Goal: Information Seeking & Learning: Learn about a topic

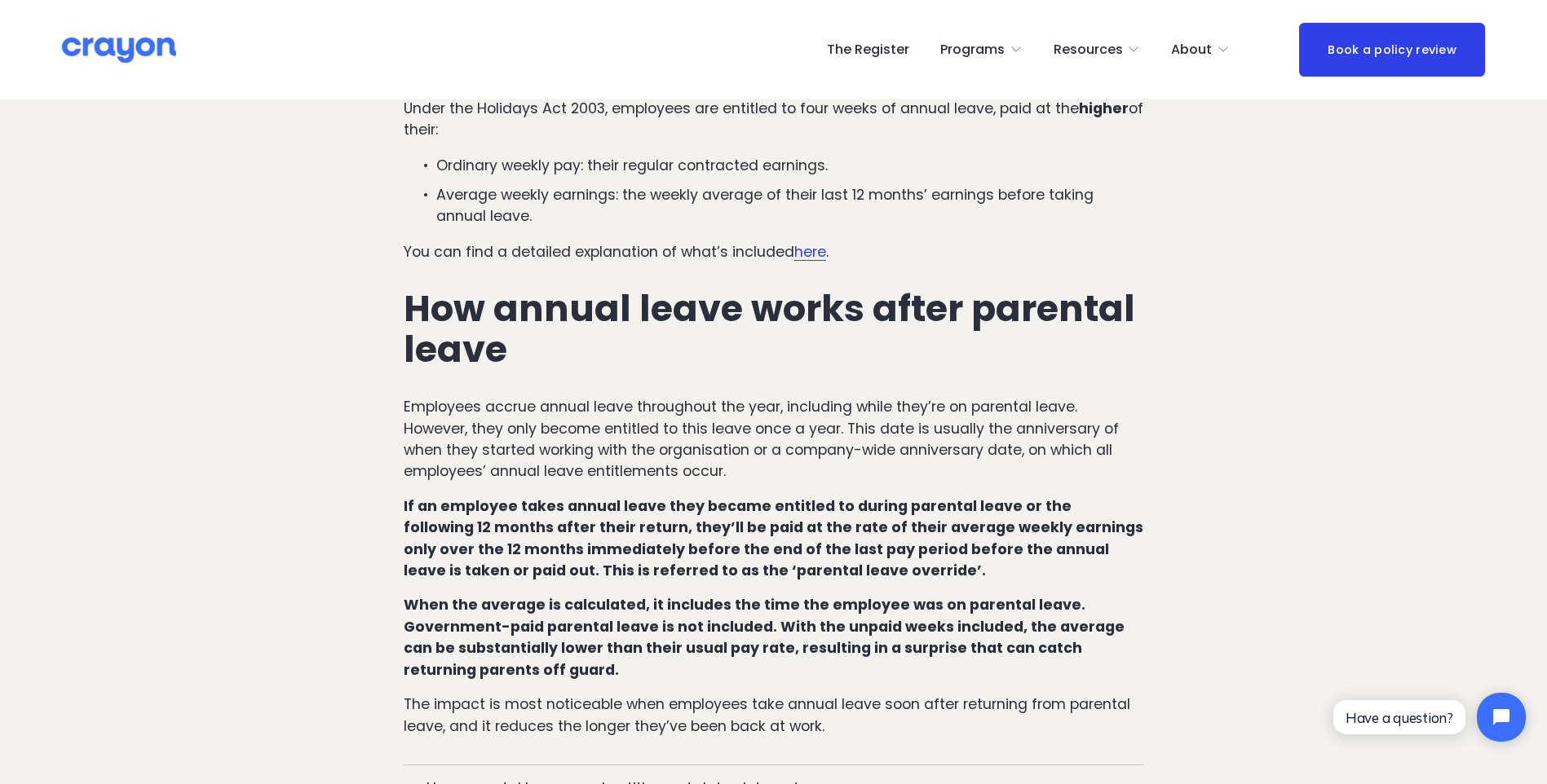
scroll to position [797, 0]
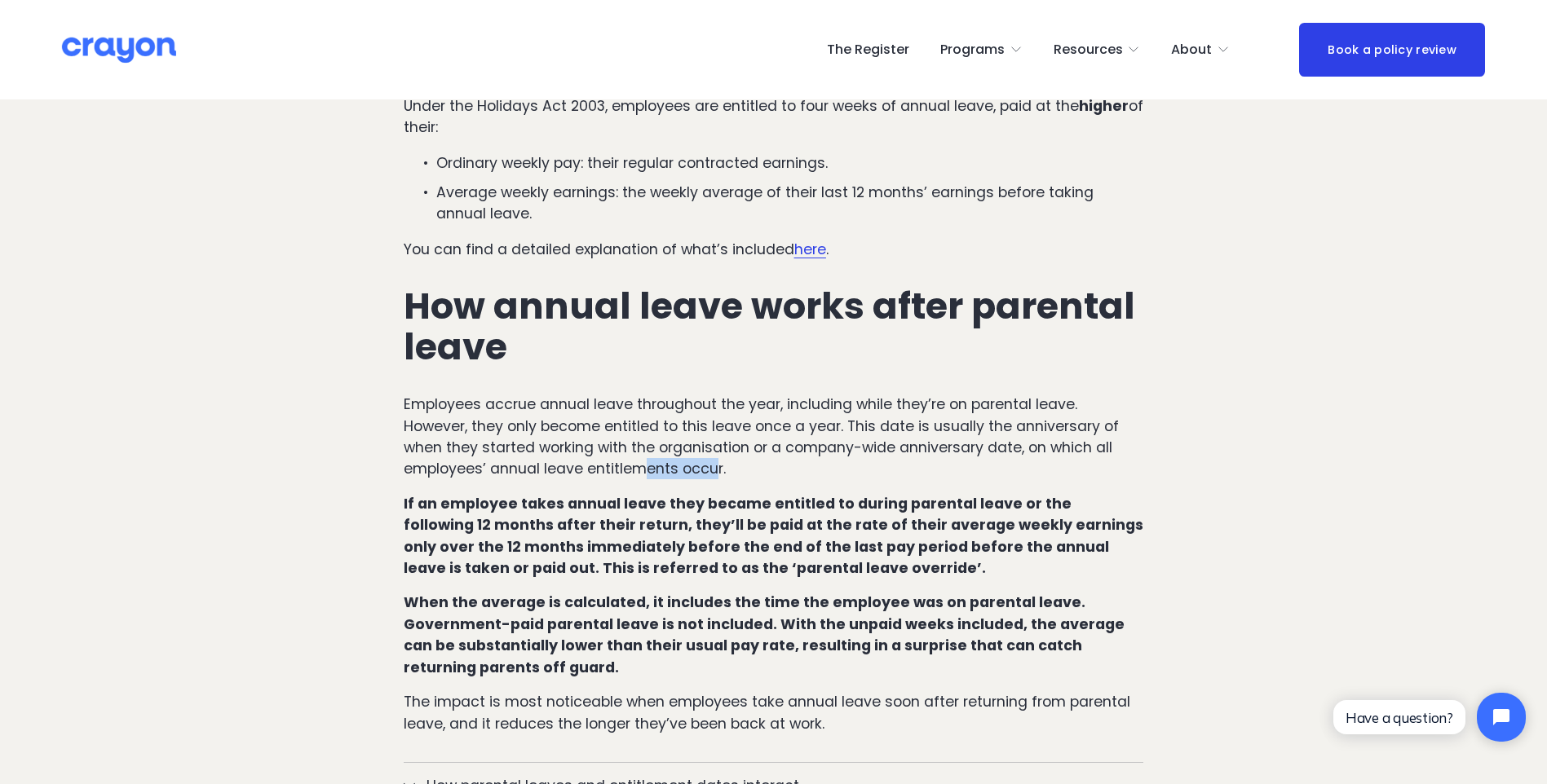
drag, startPoint x: 719, startPoint y: 440, endPoint x: 643, endPoint y: 434, distance: 76.2
click at [643, 434] on p "Employees accrue annual leave throughout the year, including while they’re on p…" at bounding box center [774, 436] width 741 height 86
drag, startPoint x: 643, startPoint y: 434, endPoint x: 631, endPoint y: 428, distance: 13.4
click at [642, 435] on p "Employees accrue annual leave throughout the year, including while they’re on p…" at bounding box center [774, 436] width 741 height 86
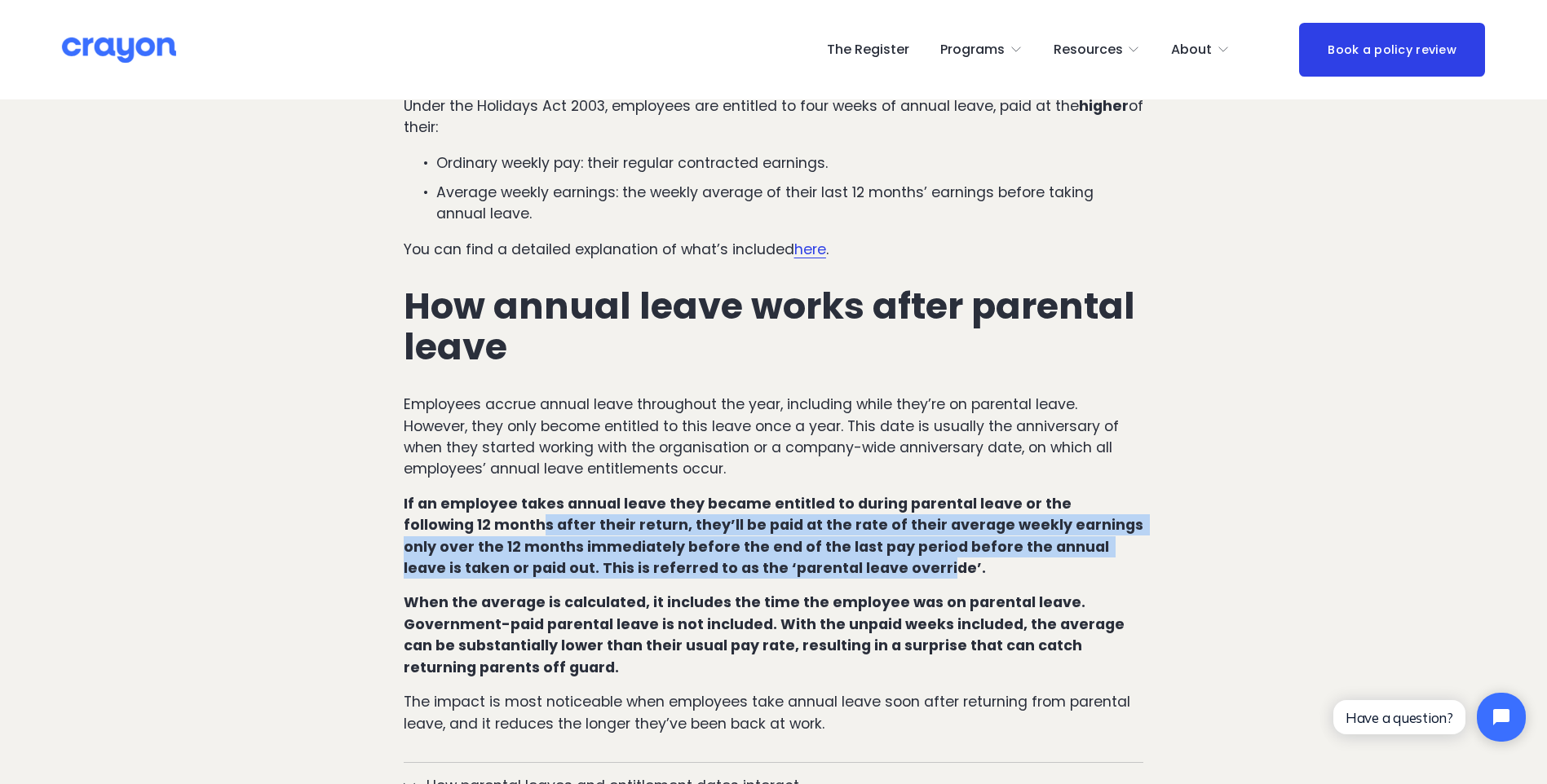
drag, startPoint x: 629, startPoint y: 494, endPoint x: 773, endPoint y: 535, distance: 149.7
click at [773, 535] on strong "If an employee takes annual leave they became entitled to during parental leave…" at bounding box center [776, 535] width 743 height 84
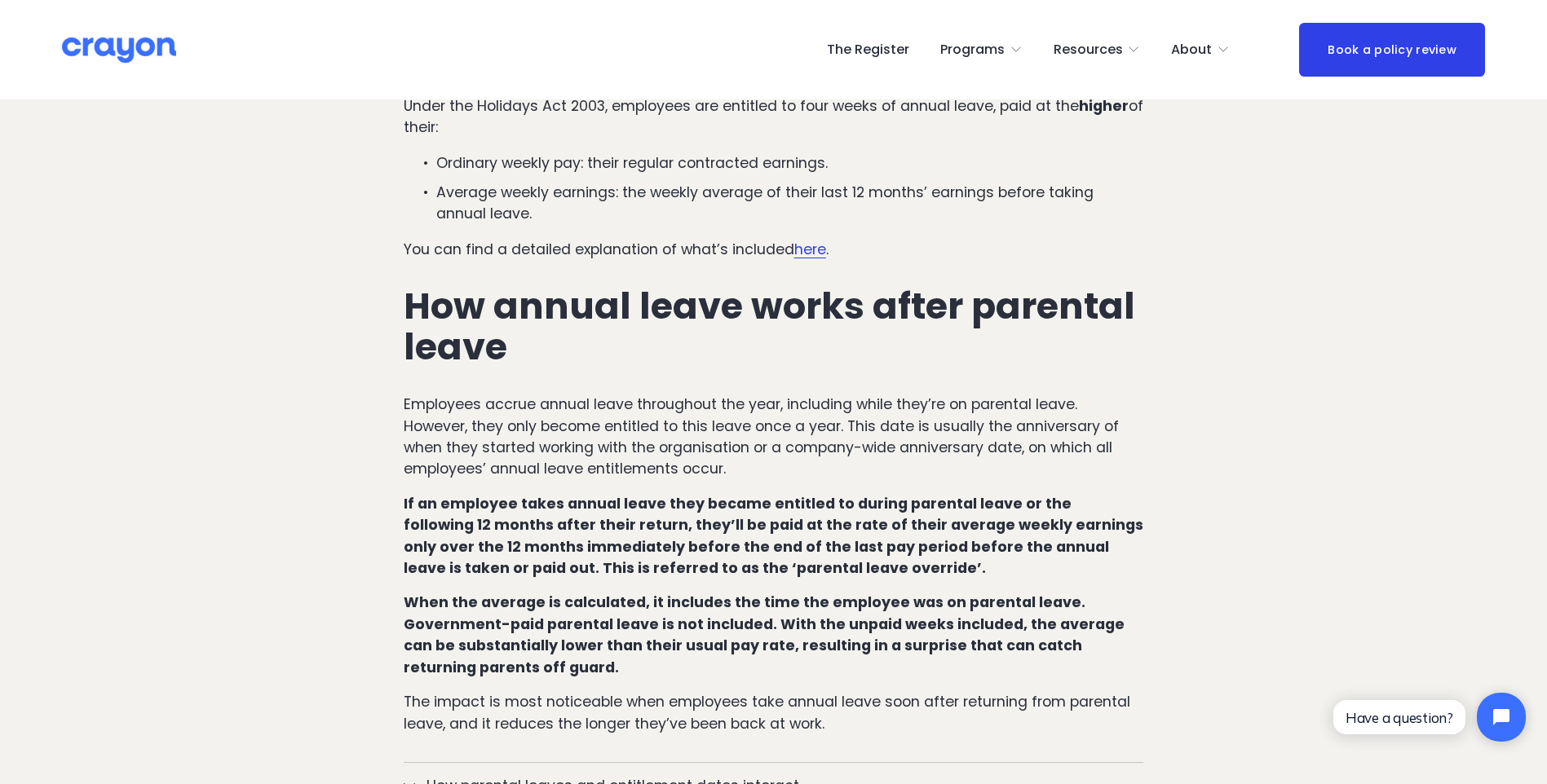
drag, startPoint x: 618, startPoint y: 490, endPoint x: 843, endPoint y: 535, distance: 229.5
click at [843, 535] on p "If an employee takes annual leave they became entitled to during parental leave…" at bounding box center [774, 536] width 741 height 86
click at [843, 538] on p "If an employee takes annual leave they became entitled to during parental leave…" at bounding box center [774, 536] width 741 height 86
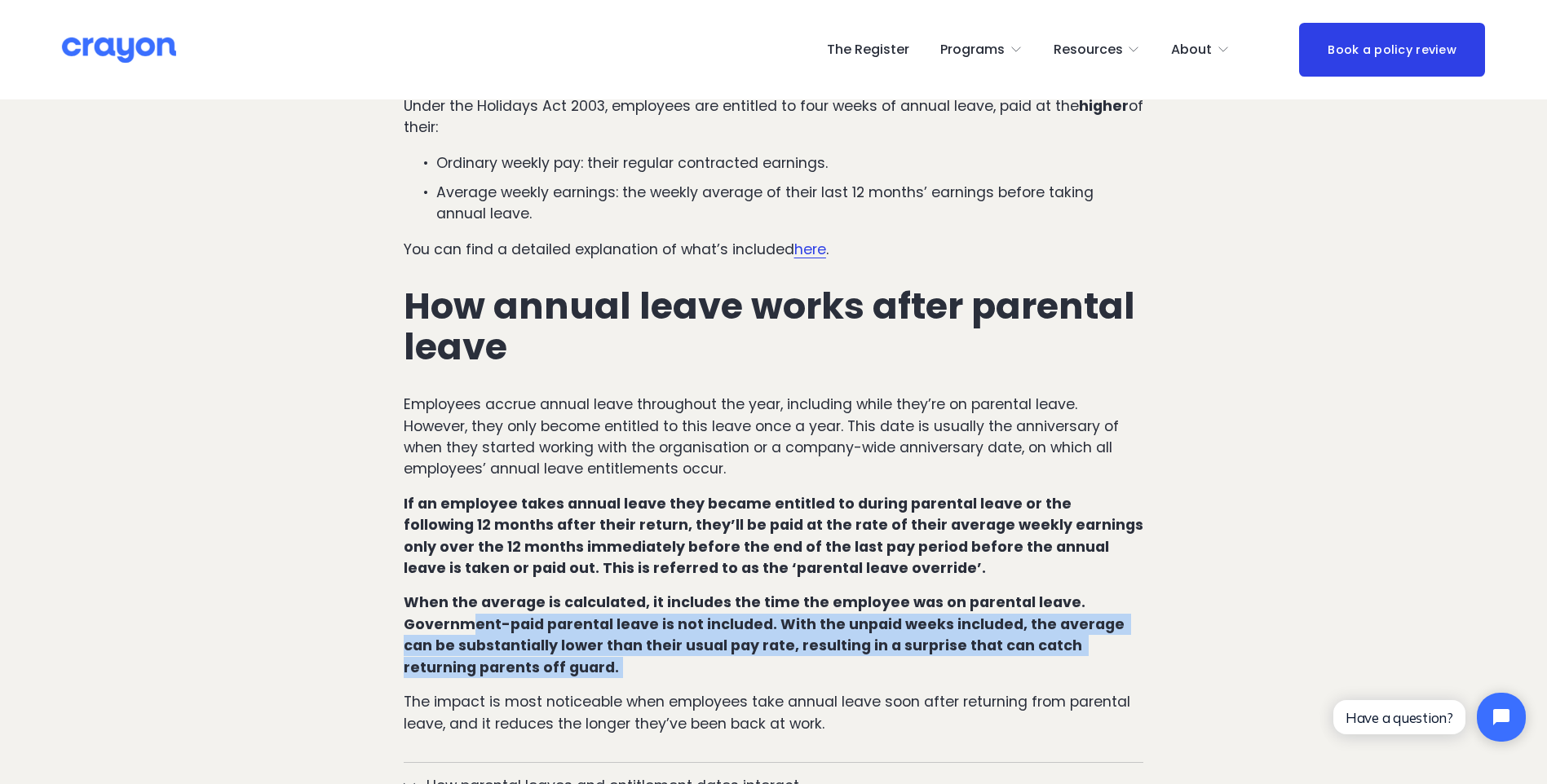
drag, startPoint x: 472, startPoint y: 582, endPoint x: 773, endPoint y: 631, distance: 305.0
click at [773, 631] on p "When the average is calculated, it includes the time the employee was on parent…" at bounding box center [774, 635] width 741 height 86
click at [773, 632] on p "When the average is calculated, it includes the time the employee was on parent…" at bounding box center [774, 635] width 741 height 86
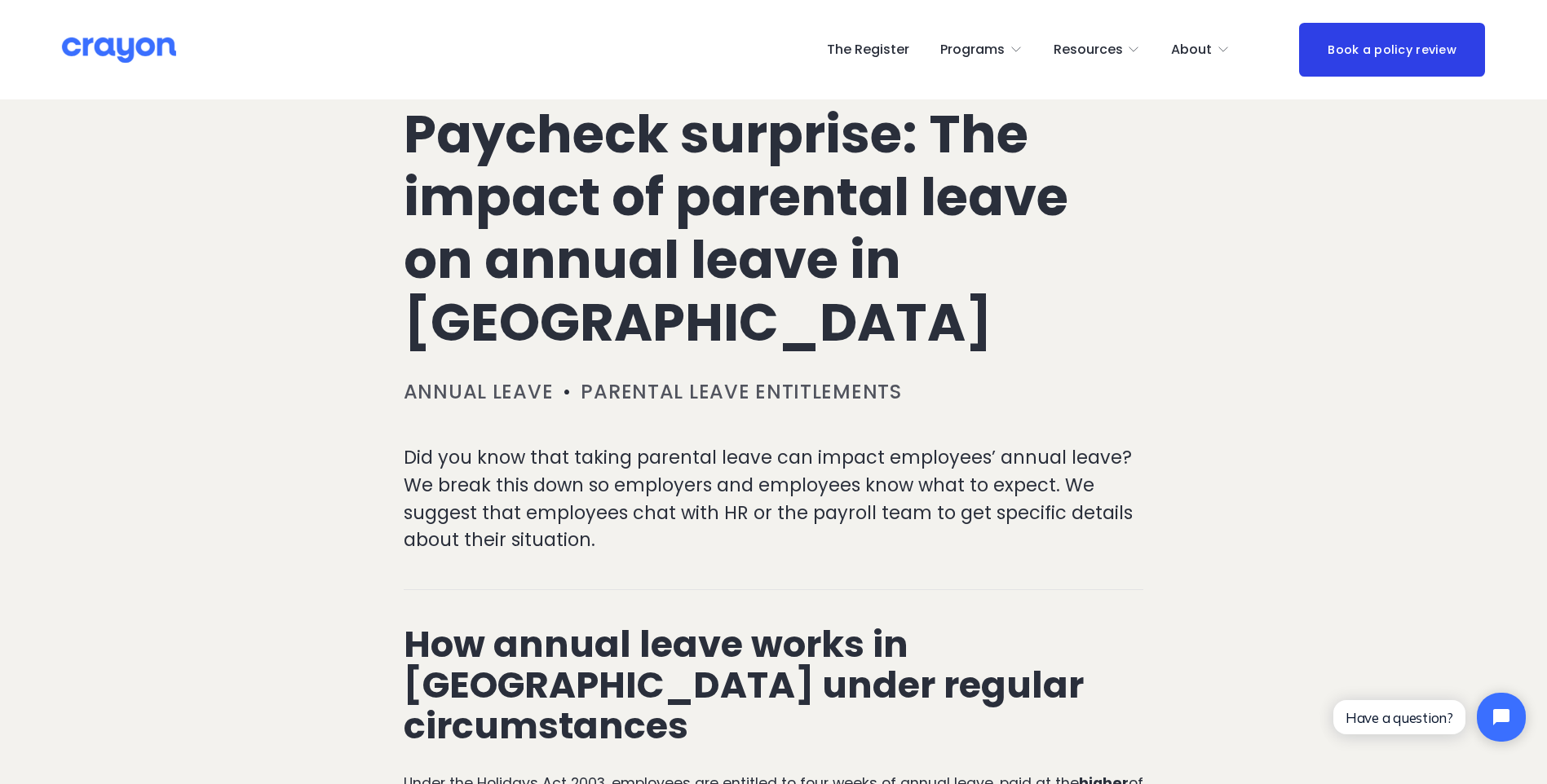
scroll to position [0, 0]
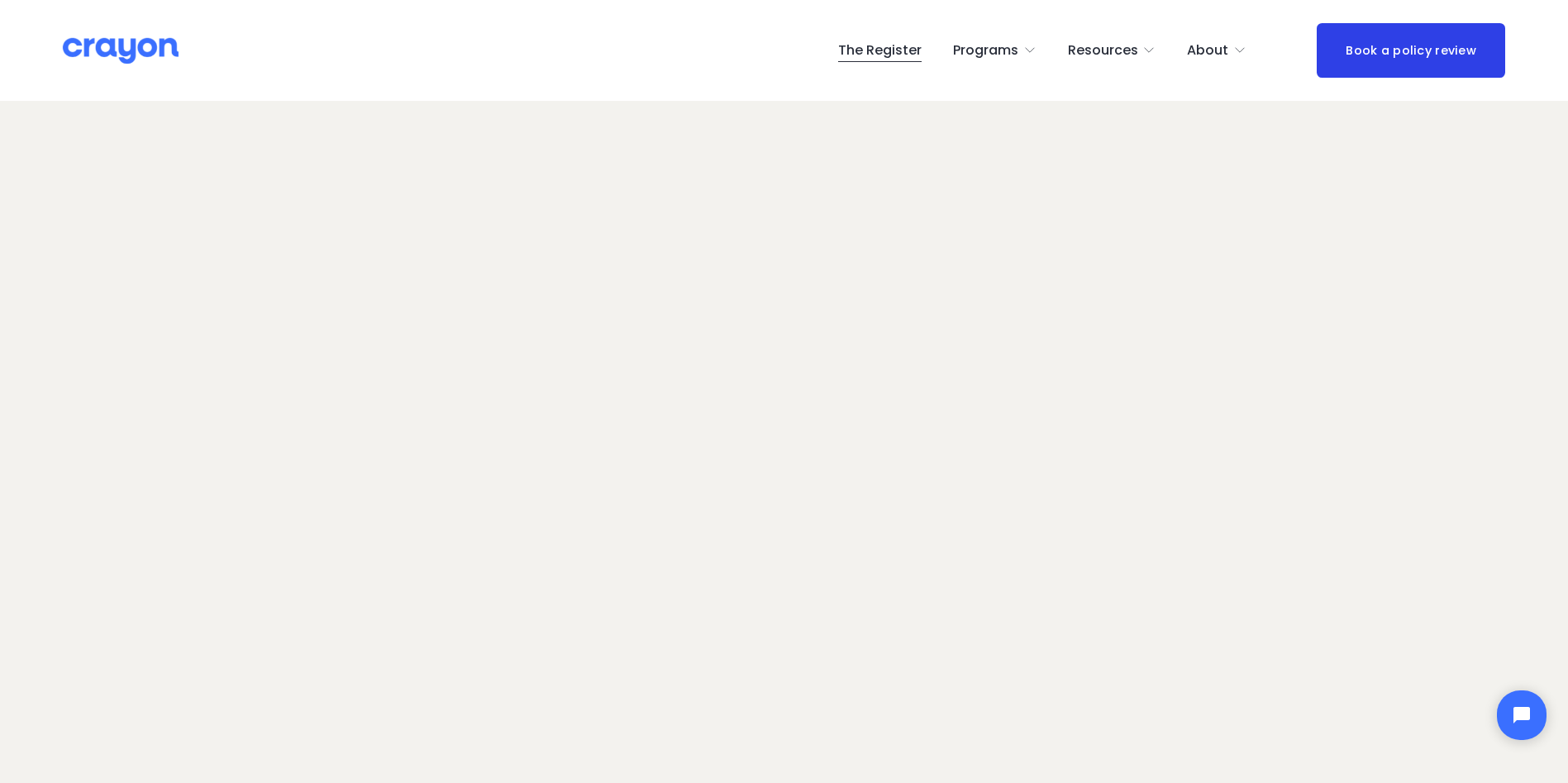
scroll to position [117, 0]
